Goal: Task Accomplishment & Management: Use online tool/utility

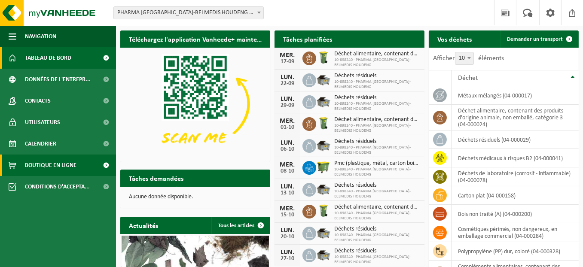
click at [76, 164] on link "Boutique en ligne" at bounding box center [58, 165] width 116 height 21
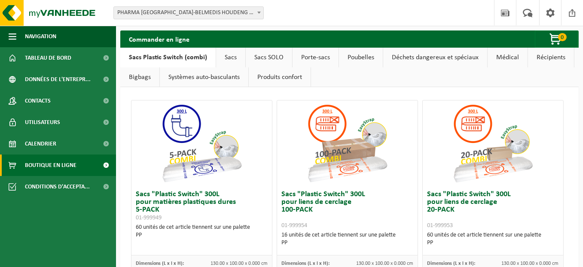
click at [503, 60] on link "Médical" at bounding box center [508, 58] width 40 height 20
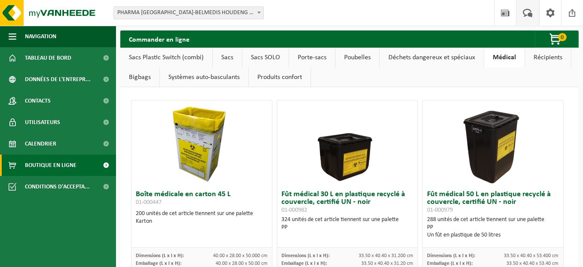
click at [529, 13] on span at bounding box center [528, 12] width 14 height 25
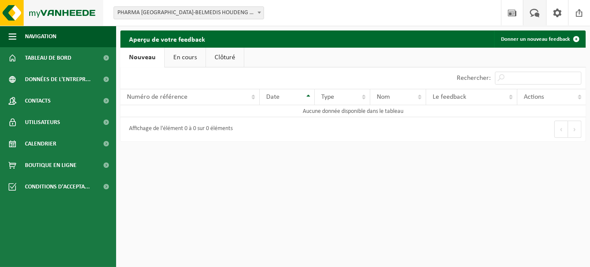
click at [67, 17] on img at bounding box center [51, 13] width 103 height 26
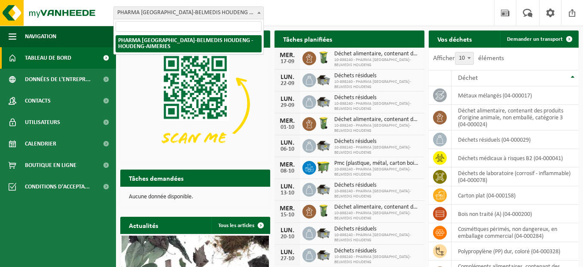
click at [257, 13] on span at bounding box center [259, 12] width 9 height 11
click at [294, 11] on div "Site: PHARMA BELGIUM-BELMEDIS HOUDENG - HOUDENG-AIMERIES PHARMA BELGIUM-BELMEDI…" at bounding box center [291, 13] width 583 height 26
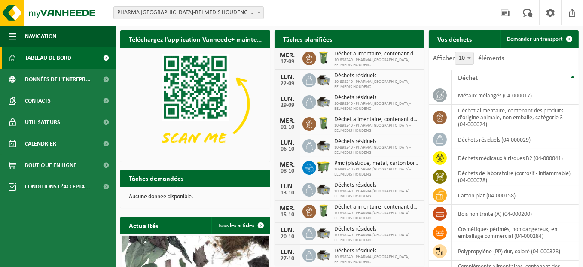
click at [252, 12] on span "PHARMA [GEOGRAPHIC_DATA]-BELMEDIS HOUDENG - HOUDENG-AIMERIES" at bounding box center [189, 13] width 150 height 12
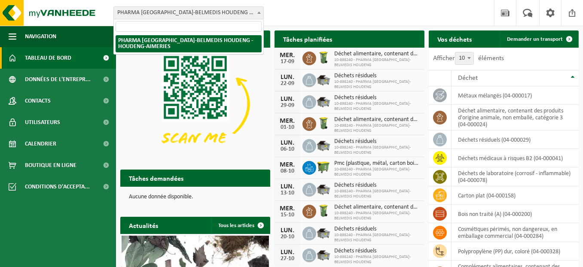
click at [295, 10] on div "Site: PHARMA BELGIUM-BELMEDIS HOUDENG - HOUDENG-AIMERIES PHARMA BELGIUM-BELMEDI…" at bounding box center [291, 13] width 583 height 26
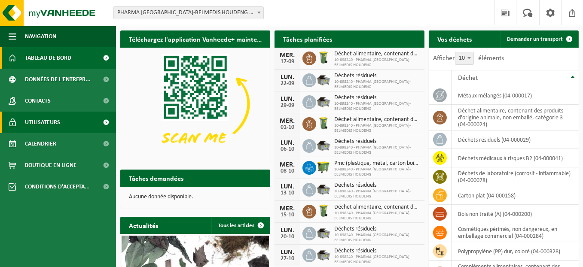
click at [46, 122] on span "Utilisateurs" at bounding box center [42, 122] width 35 height 21
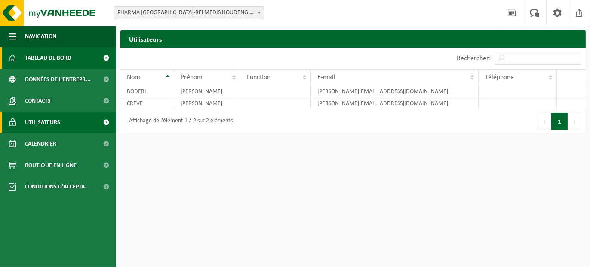
click at [44, 62] on span "Tableau de bord" at bounding box center [48, 57] width 46 height 21
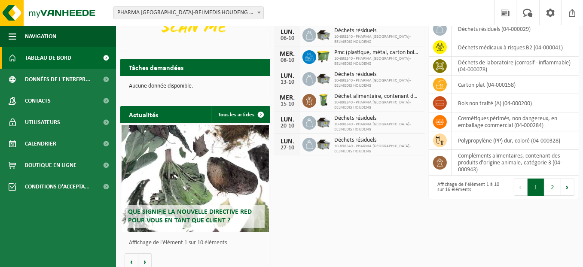
scroll to position [118, 0]
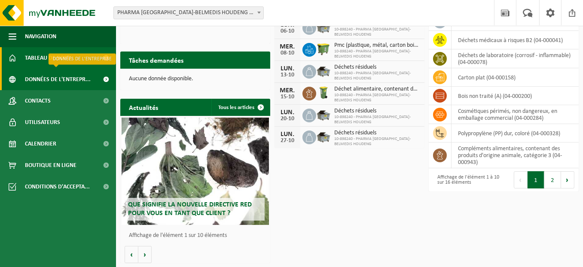
click at [47, 77] on span "Données de l'entrepr..." at bounding box center [58, 79] width 66 height 21
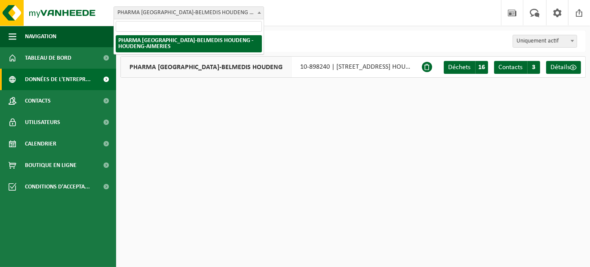
click at [260, 12] on b at bounding box center [258, 13] width 3 height 2
click at [291, 106] on html "Site: PHARMA [GEOGRAPHIC_DATA]-BELMEDIS HOUDENG - HOUDENG-AIMERIES PHARMA [GEOG…" at bounding box center [295, 133] width 590 height 267
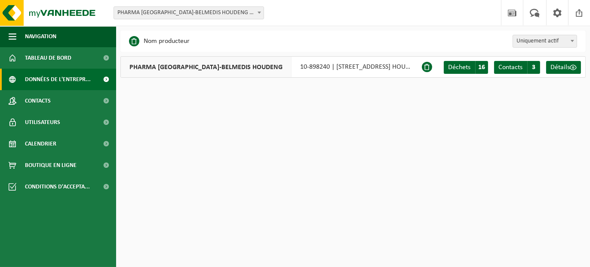
click at [260, 12] on b at bounding box center [258, 13] width 3 height 2
click at [294, 98] on html "Site: PHARMA BELGIUM-BELMEDIS HOUDENG - HOUDENG-AIMERIES PHARMA BELGIUM-BELMEDI…" at bounding box center [295, 133] width 590 height 267
click at [460, 67] on span "Déchets" at bounding box center [459, 67] width 22 height 7
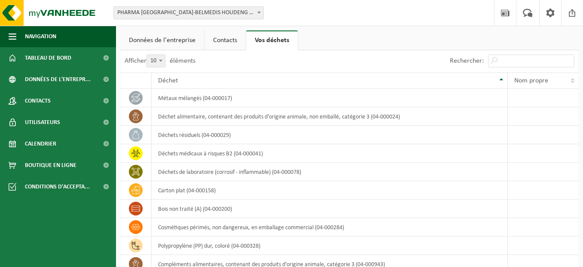
click at [230, 38] on link "Contacts" at bounding box center [225, 41] width 41 height 20
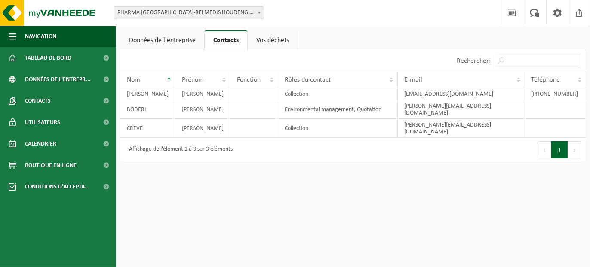
click at [169, 40] on link "Données de l'entreprise" at bounding box center [162, 41] width 84 height 20
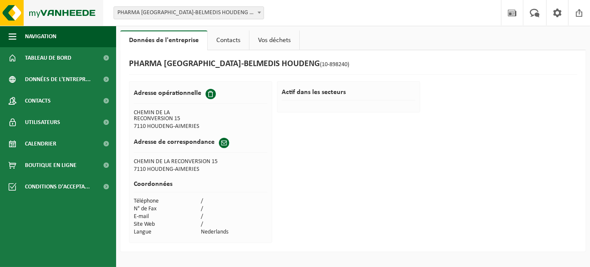
click at [62, 15] on img at bounding box center [51, 13] width 103 height 26
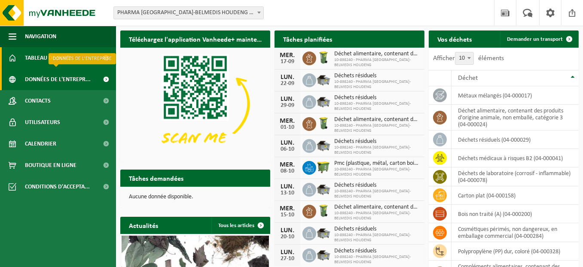
click at [70, 82] on span "Données de l'entrepr..." at bounding box center [58, 79] width 66 height 21
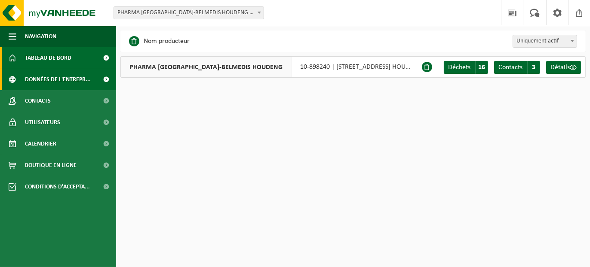
click at [52, 55] on span "Tableau de bord" at bounding box center [48, 57] width 46 height 21
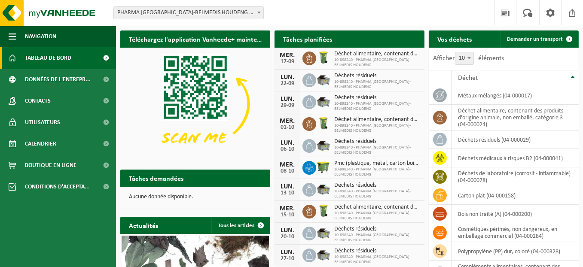
click at [295, 6] on div "Site: PHARMA BELGIUM-BELMEDIS HOUDENG - HOUDENG-AIMERIES PHARMA BELGIUM-BELMEDI…" at bounding box center [291, 13] width 583 height 26
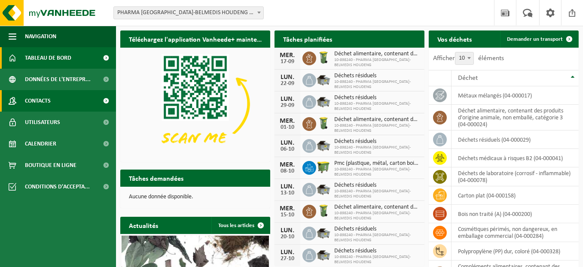
click at [39, 104] on span "Contacts" at bounding box center [38, 100] width 26 height 21
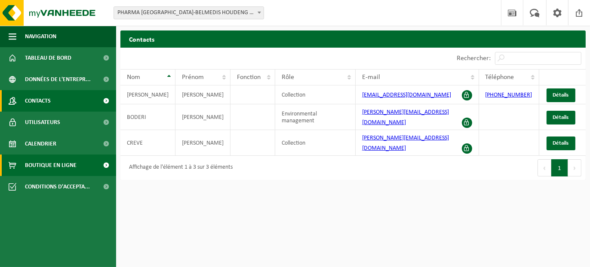
click at [76, 164] on link "Boutique en ligne" at bounding box center [58, 165] width 116 height 21
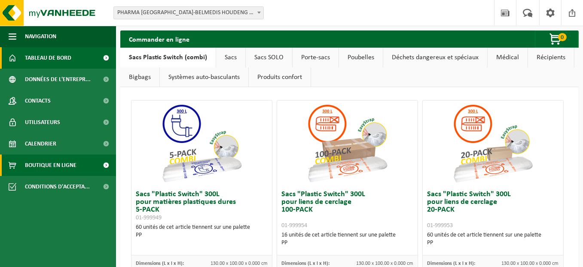
click at [44, 61] on span "Tableau de bord" at bounding box center [48, 57] width 46 height 21
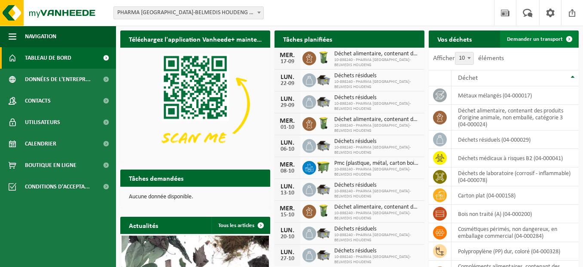
click at [536, 37] on span "Demander un transport" at bounding box center [535, 40] width 56 height 6
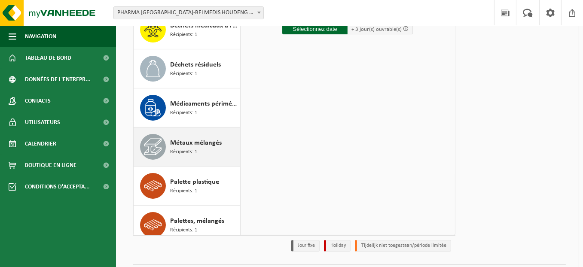
scroll to position [197, 0]
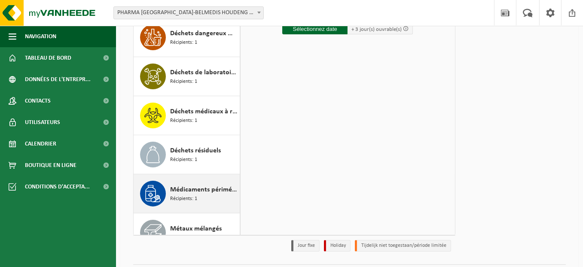
click at [188, 195] on span "Récipients: 1" at bounding box center [183, 199] width 27 height 8
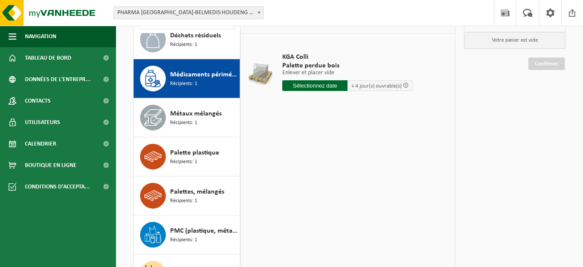
scroll to position [0, 0]
